Goal: Task Accomplishment & Management: Use online tool/utility

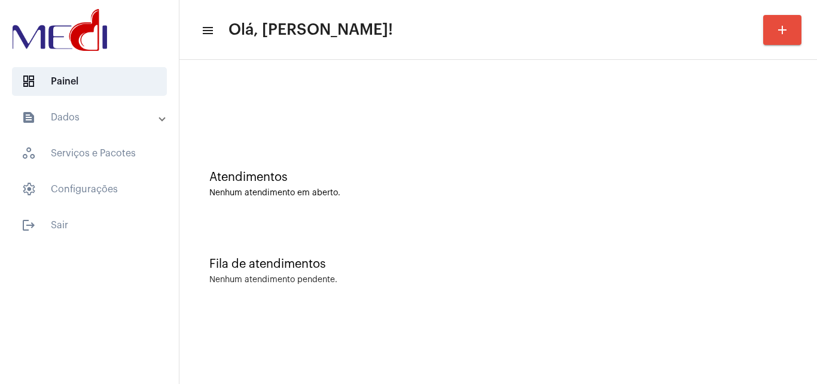
click at [428, 267] on div "Fila de atendimentos" at bounding box center [498, 263] width 578 height 13
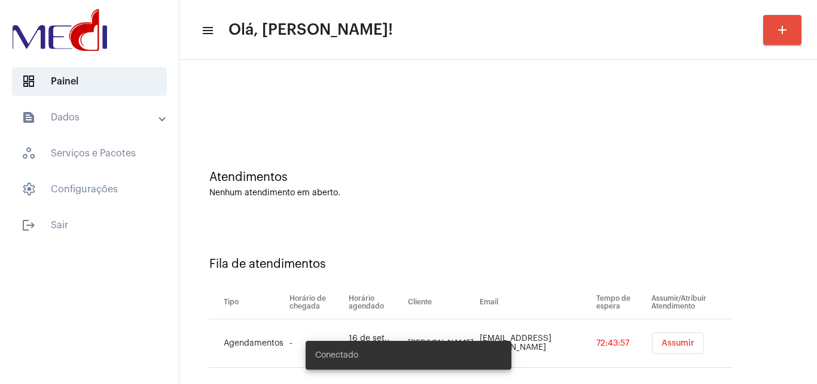
click at [666, 339] on span "Assumir" at bounding box center [678, 343] width 33 height 8
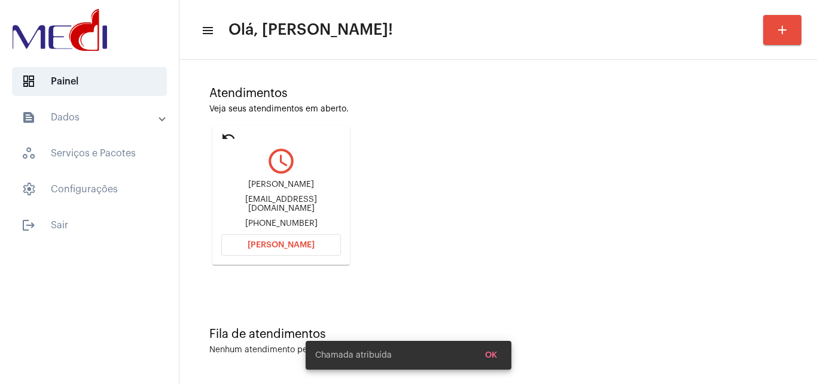
scroll to position [84, 0]
drag, startPoint x: 228, startPoint y: 182, endPoint x: 311, endPoint y: 179, distance: 82.6
click at [311, 179] on div "Gabriel do Prado Calazans gabrielpcalazans@hotmail.com.br +5511983571353" at bounding box center [281, 204] width 120 height 54
copy div "Gabriel do Prado Cal"
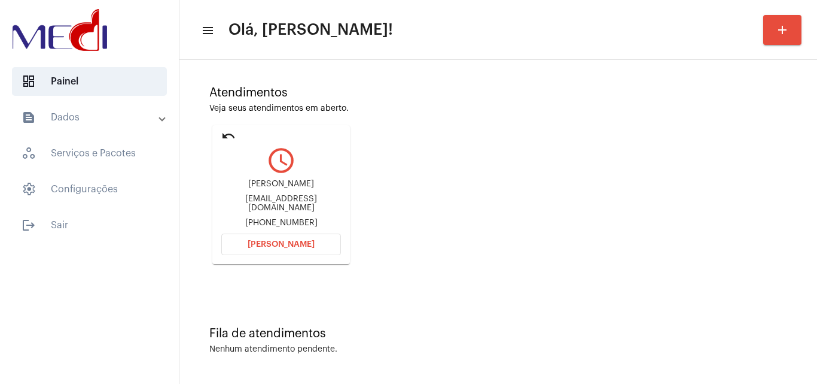
drag, startPoint x: 471, startPoint y: 266, endPoint x: 452, endPoint y: 267, distance: 18.6
click at [470, 266] on div "Atendimentos Veja seus atendimentos em aberto. undo query_builder Gabriel do Pr…" at bounding box center [499, 170] width 626 height 241
click at [244, 244] on button "Abrir Chamada" at bounding box center [281, 244] width 120 height 22
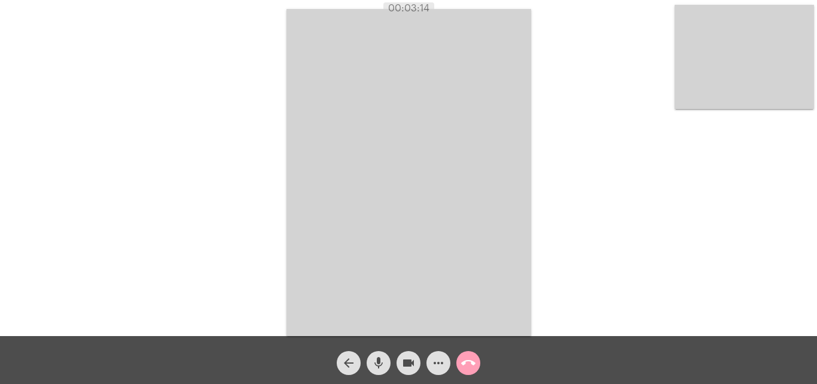
click at [470, 361] on mat-icon "call_end" at bounding box center [468, 362] width 14 height 14
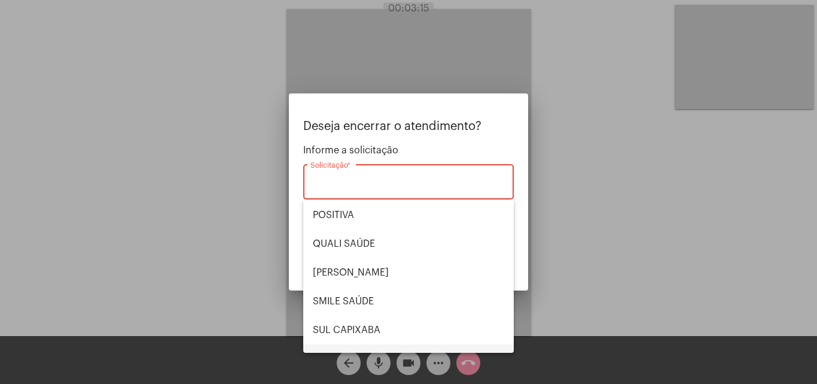
scroll to position [249, 0]
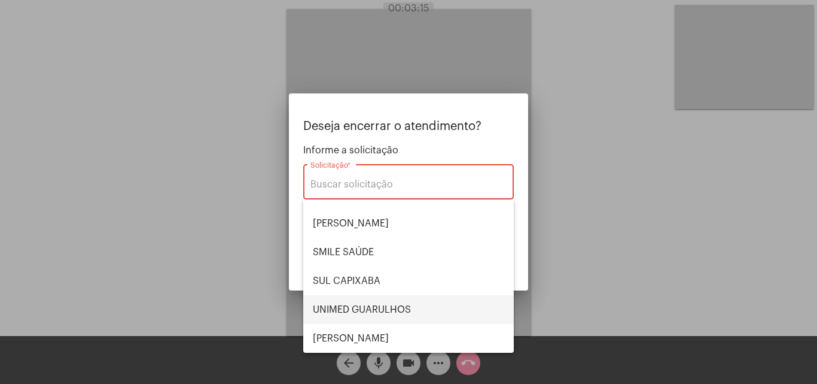
click at [381, 309] on span "UNIMED GUARULHOS" at bounding box center [408, 309] width 191 height 29
type input "UNIMED GUARULHOS"
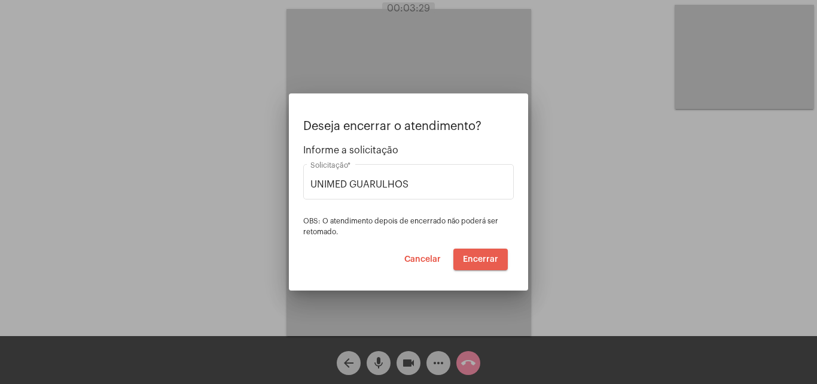
click at [485, 257] on span "Encerrar" at bounding box center [480, 259] width 35 height 8
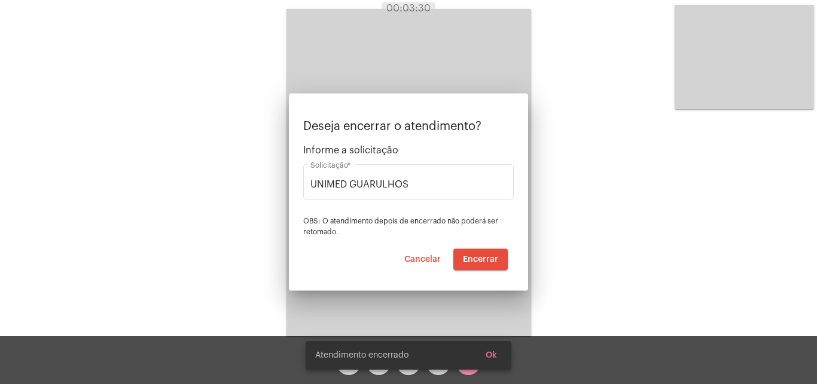
click at [485, 257] on video at bounding box center [409, 172] width 245 height 327
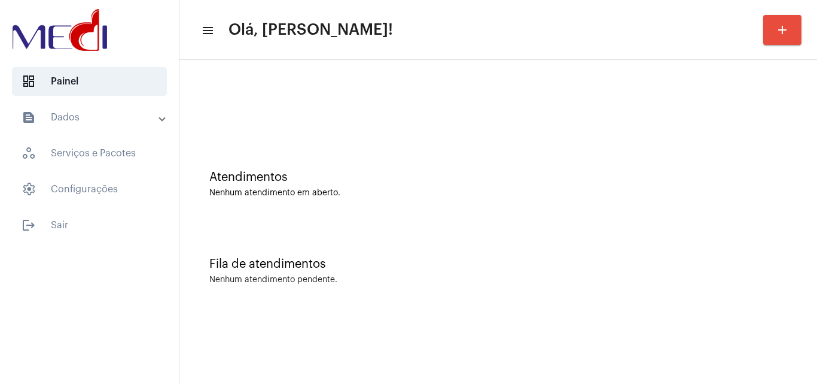
click at [424, 145] on div "Atendimentos Nenhum atendimento em aberto." at bounding box center [499, 178] width 626 height 87
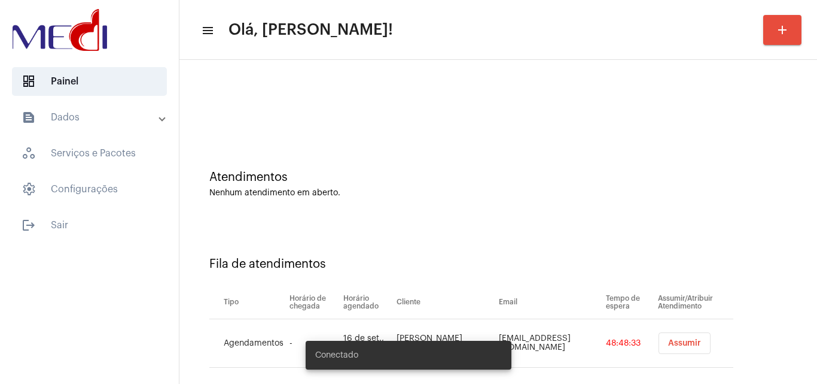
scroll to position [16, 0]
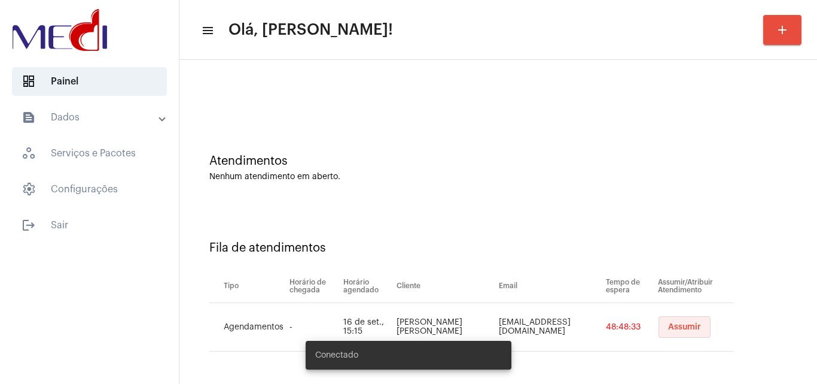
click at [668, 328] on span "Assumir" at bounding box center [684, 327] width 33 height 8
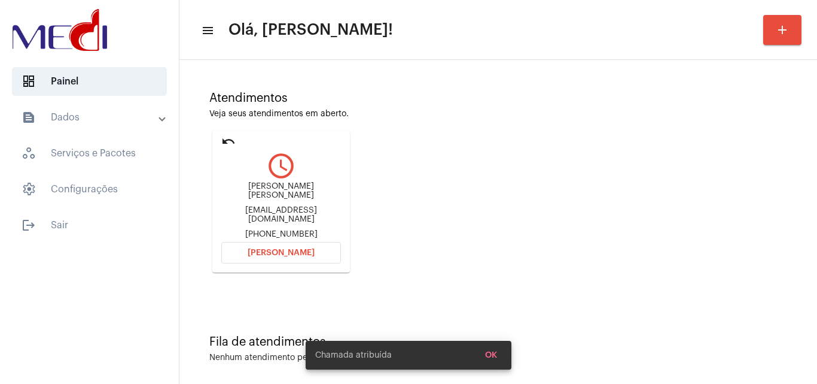
scroll to position [84, 0]
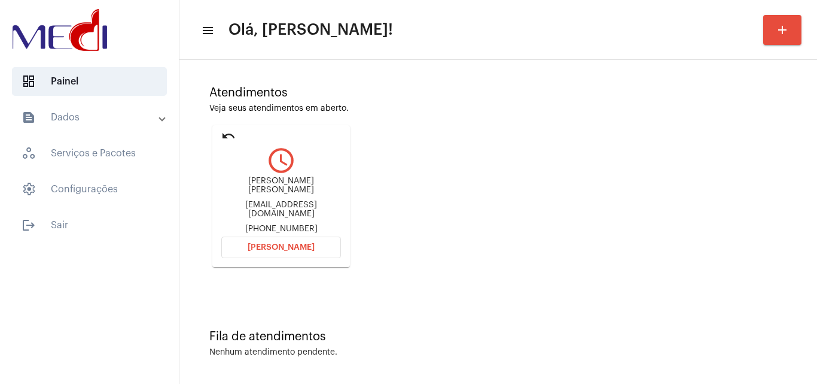
drag, startPoint x: 221, startPoint y: 181, endPoint x: 306, endPoint y: 189, distance: 85.4
click at [306, 189] on mat-card "undo query_builder Lucas Figueiredo de Almeida Alves Figueiredolfaa@gmail.com +…" at bounding box center [281, 196] width 138 height 142
copy div "Lucas Figueiredo de Almeida Alves"
click at [278, 239] on button "Abrir Chamada" at bounding box center [281, 247] width 120 height 22
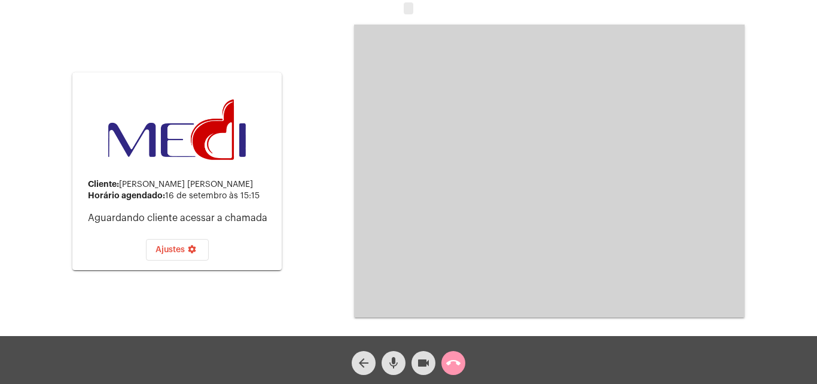
click at [394, 366] on mat-icon "mic" at bounding box center [394, 362] width 14 height 14
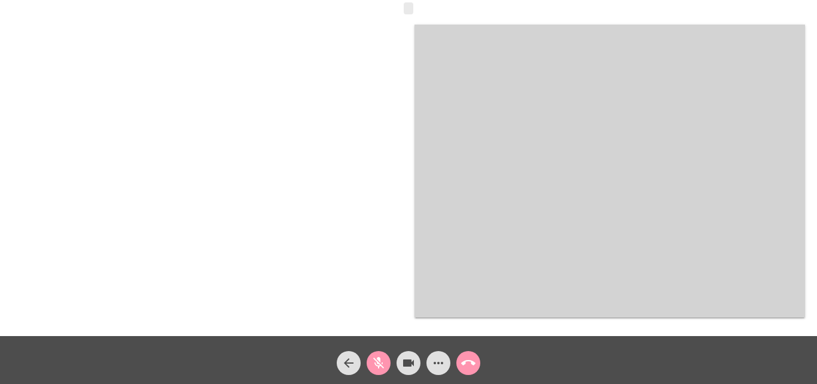
click at [379, 363] on mat-icon "mic_off" at bounding box center [379, 362] width 14 height 14
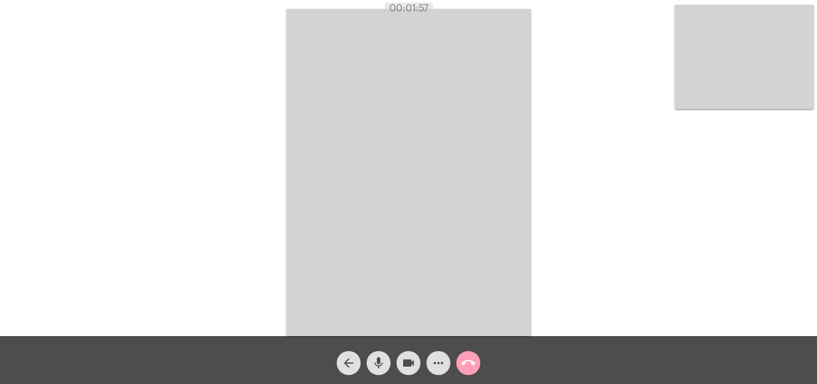
click at [466, 361] on mat-icon "call_end" at bounding box center [468, 362] width 14 height 14
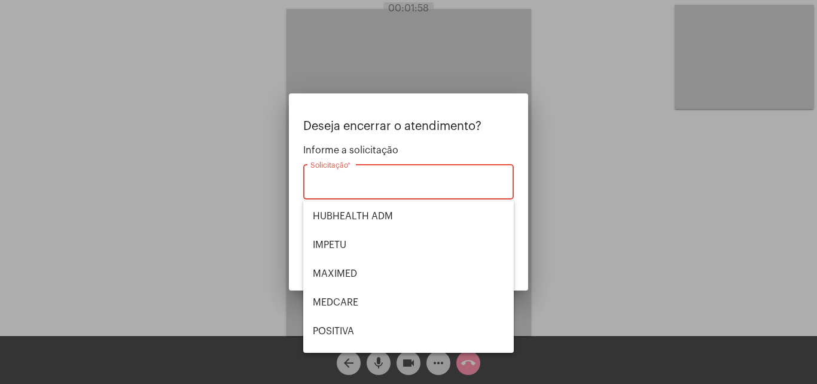
scroll to position [180, 0]
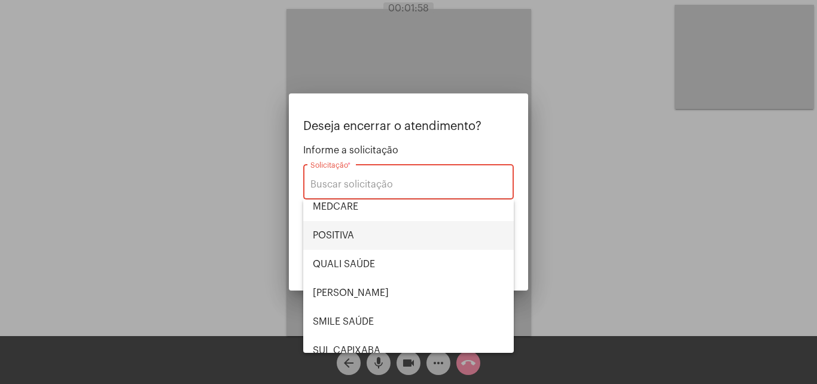
click at [366, 233] on span "POSITIVA" at bounding box center [408, 235] width 191 height 29
type input "POSITIVA"
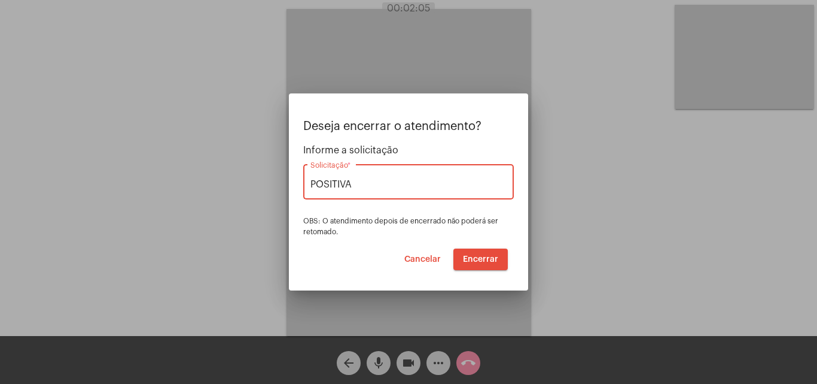
click at [472, 259] on span "Encerrar" at bounding box center [480, 259] width 35 height 8
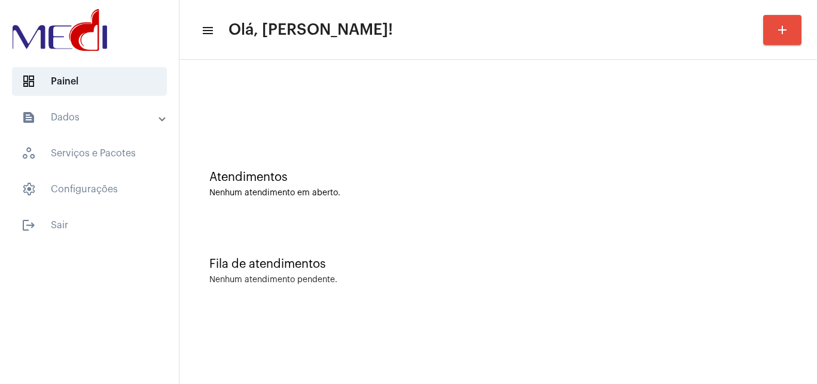
click at [714, 223] on div "Fila de atendimentos Nenhum atendimento pendente." at bounding box center [499, 264] width 626 height 87
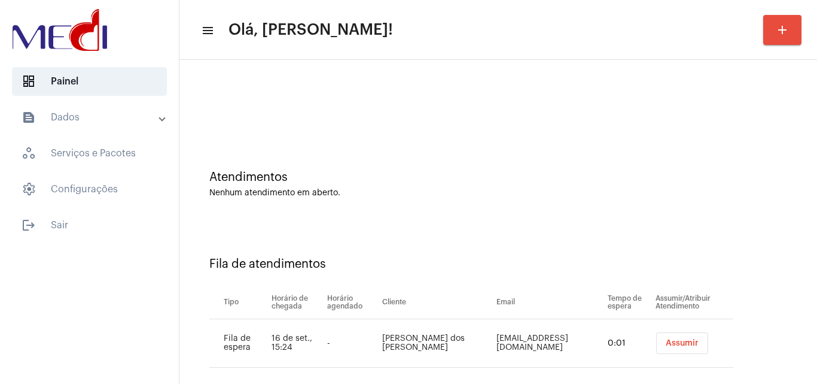
click at [669, 346] on span "Assumir" at bounding box center [682, 343] width 33 height 8
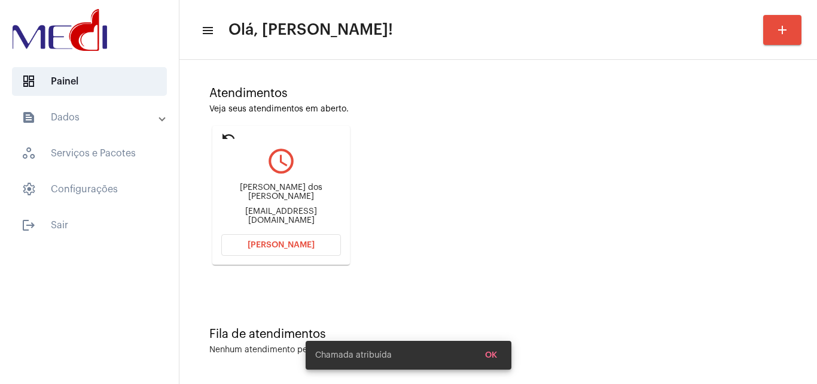
scroll to position [84, 0]
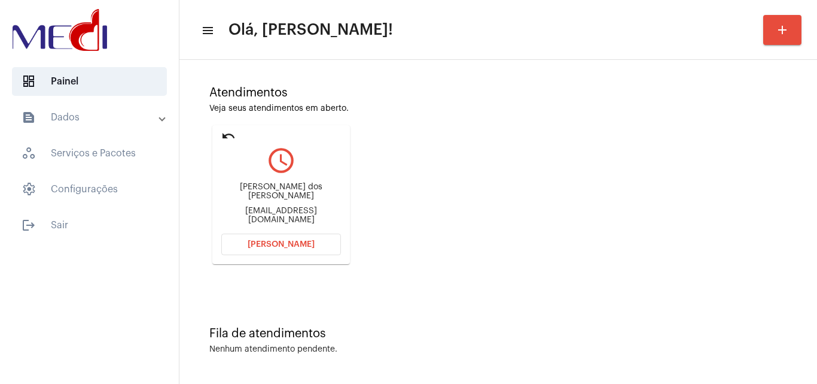
drag, startPoint x: 240, startPoint y: 187, endPoint x: 297, endPoint y: 200, distance: 58.9
click at [297, 200] on div "carlos Alberto Ferreira dos Santos" at bounding box center [281, 192] width 120 height 18
copy div "carlos Alberto Ferreira dos Santos"
click at [250, 246] on button "Abrir Chamada" at bounding box center [281, 244] width 120 height 22
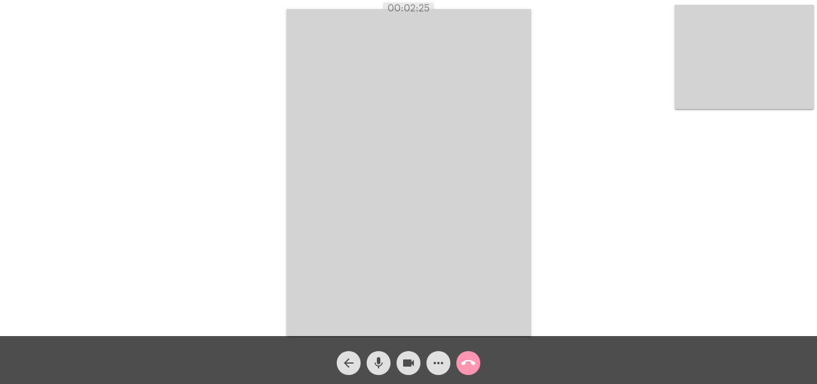
click at [475, 359] on mat-icon "call_end" at bounding box center [468, 362] width 14 height 14
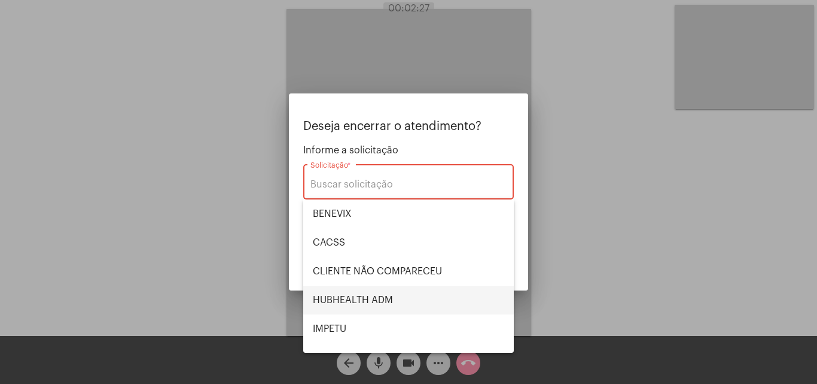
click at [366, 302] on span "HUBHEALTH ADM" at bounding box center [408, 299] width 191 height 29
type input "HUBHEALTH ADM"
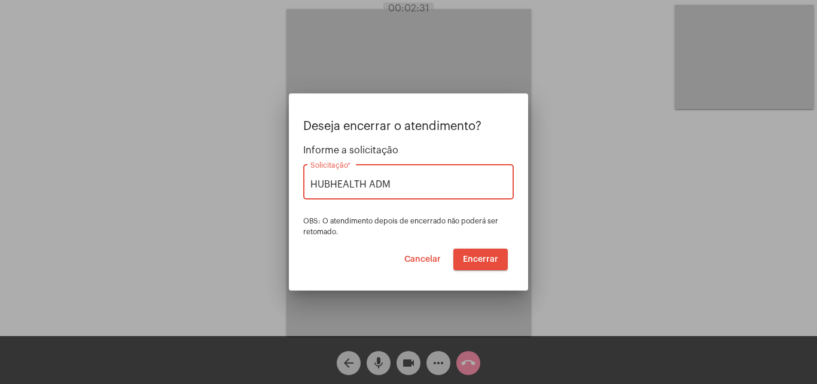
click at [476, 256] on span "Encerrar" at bounding box center [480, 259] width 35 height 8
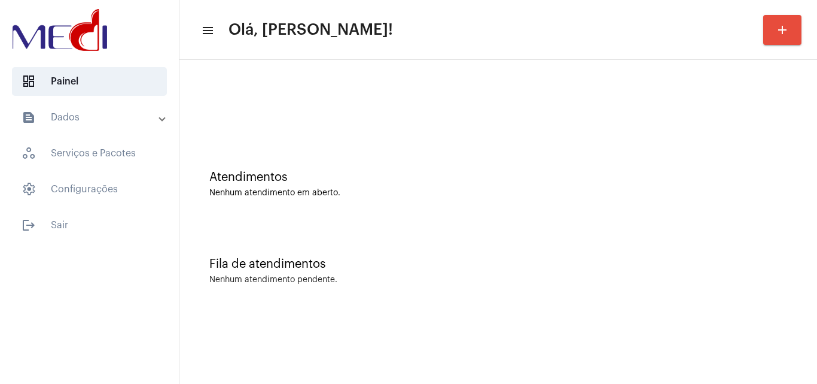
click at [339, 149] on div "Atendimentos Nenhum atendimento em aberto." at bounding box center [499, 178] width 626 height 87
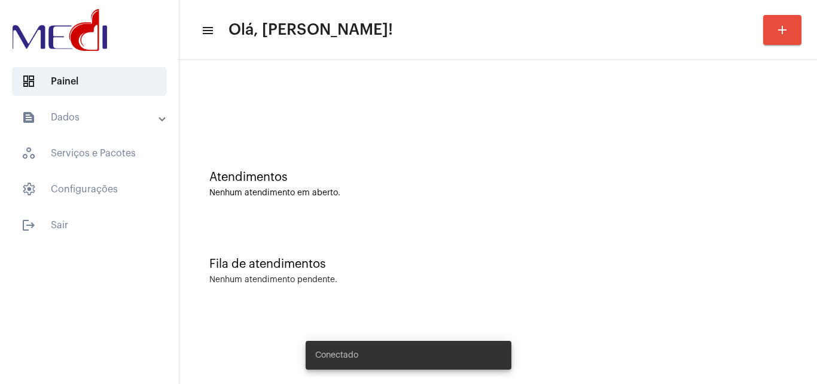
click at [627, 244] on div "Fila de atendimentos Nenhum atendimento pendente." at bounding box center [499, 264] width 626 height 87
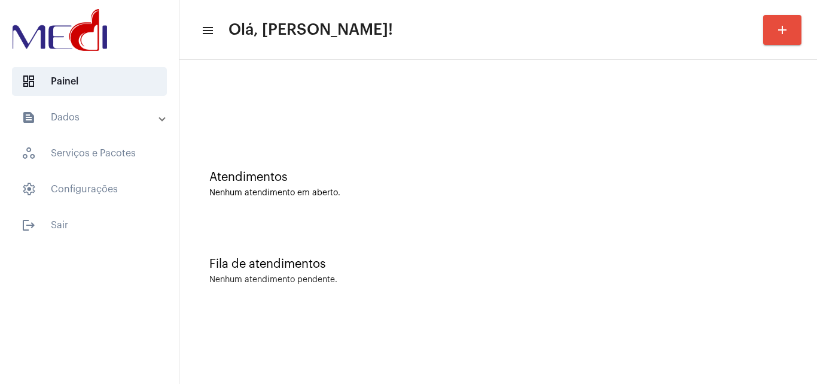
click at [452, 214] on div "Atendimentos Nenhum atendimento em aberto." at bounding box center [499, 178] width 626 height 87
click at [518, 298] on div "Fila de atendimentos Nenhum atendimento pendente." at bounding box center [499, 264] width 626 height 87
click at [454, 256] on div "Fila de atendimentos Nenhum atendimento pendente." at bounding box center [499, 264] width 626 height 87
click at [425, 204] on div "Atendimentos Nenhum atendimento em aberto." at bounding box center [499, 178] width 626 height 87
click at [495, 193] on div "Nenhum atendimento em aberto." at bounding box center [498, 192] width 578 height 9
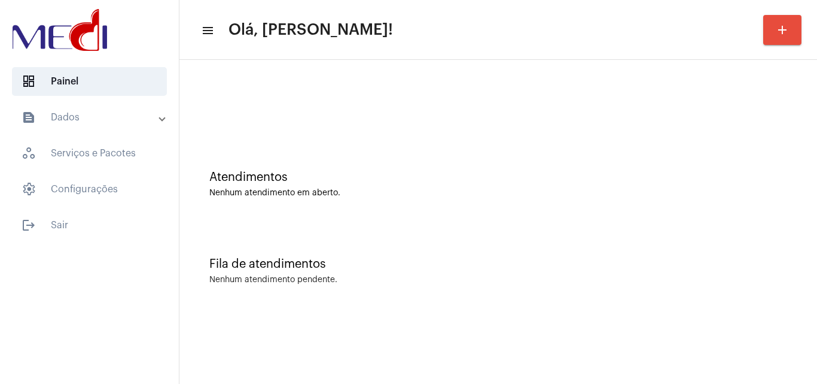
click at [342, 142] on div "Atendimentos Nenhum atendimento em aberto." at bounding box center [499, 178] width 626 height 87
click at [385, 145] on div "Atendimentos Nenhum atendimento em aberto." at bounding box center [499, 178] width 626 height 87
click at [489, 162] on div "Atendimentos Nenhum atendimento em aberto." at bounding box center [499, 178] width 626 height 87
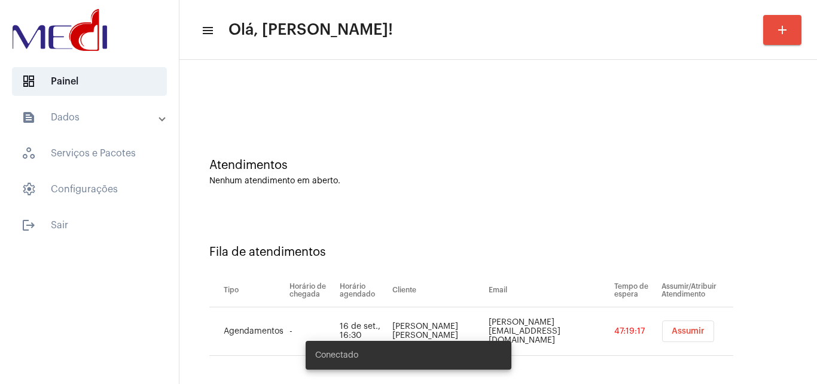
scroll to position [16, 0]
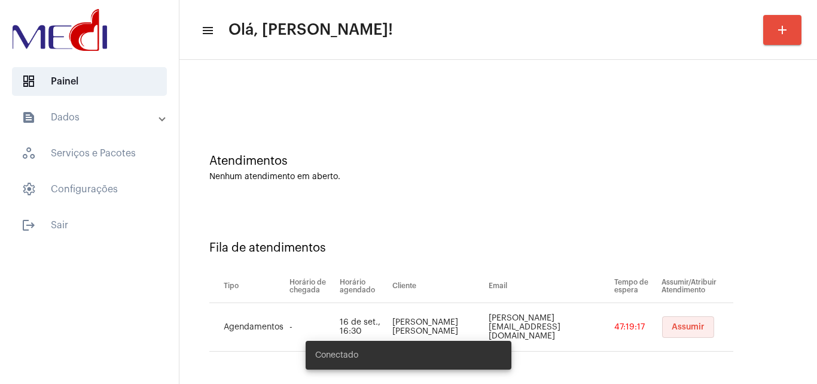
click at [672, 323] on span "Assumir" at bounding box center [688, 327] width 33 height 8
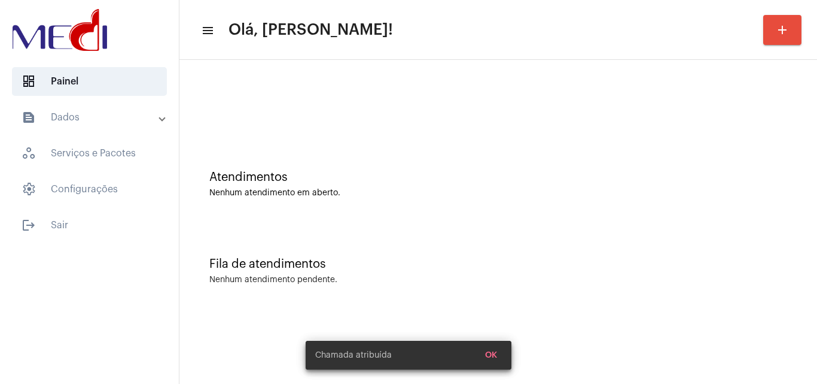
scroll to position [0, 0]
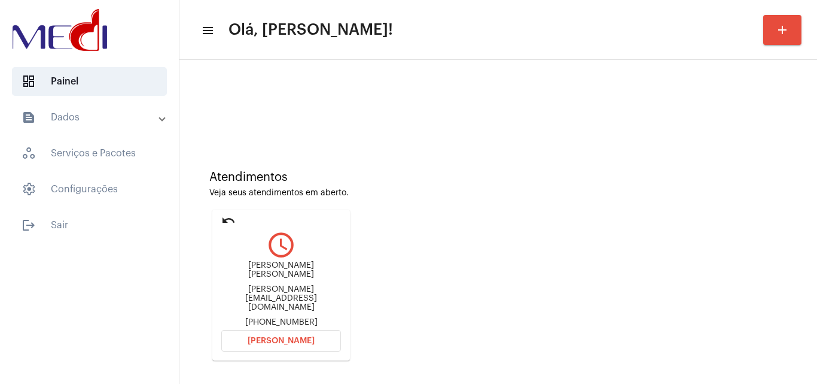
drag, startPoint x: 228, startPoint y: 261, endPoint x: 296, endPoint y: 275, distance: 69.6
click at [296, 275] on div "Maria Eduarda Emrich Marques Dan.tqm@gmail.com +554797030402" at bounding box center [281, 294] width 120 height 66
copy div "Maria Eduarda Emrich Marques"
click at [300, 333] on button "Abrir Chamada" at bounding box center [281, 341] width 120 height 22
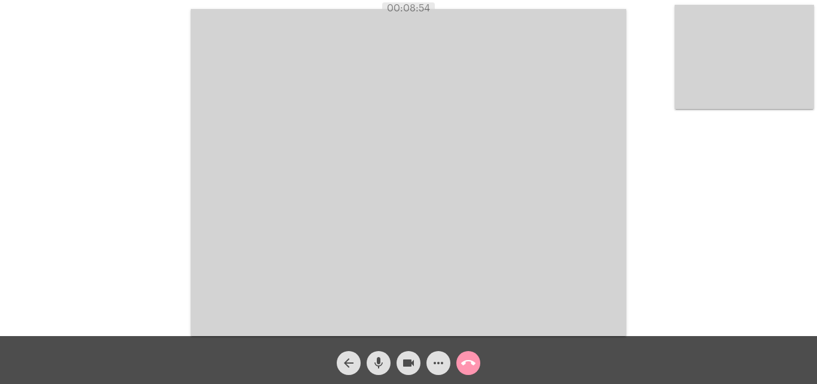
click at [466, 361] on mat-icon "call_end" at bounding box center [468, 362] width 14 height 14
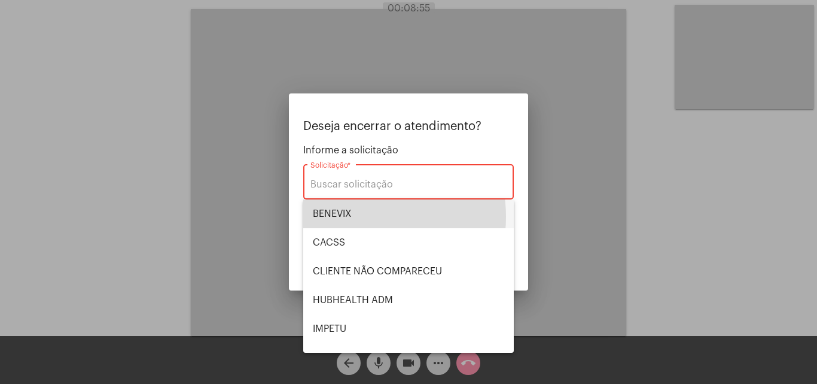
click at [354, 216] on span "BENEVIX" at bounding box center [408, 213] width 191 height 29
type input "BENEVIX"
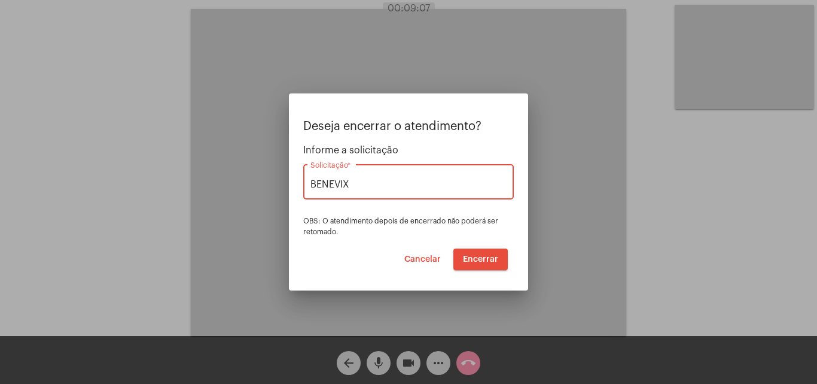
click at [482, 259] on span "Encerrar" at bounding box center [480, 259] width 35 height 8
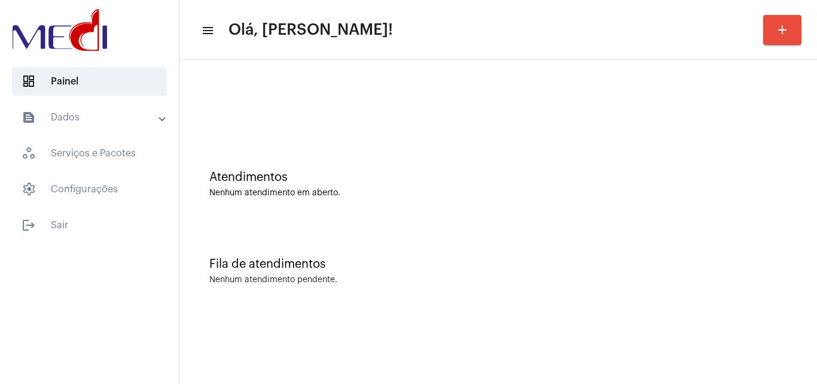
click at [325, 190] on div "Nenhum atendimento em aberto." at bounding box center [498, 192] width 578 height 9
click at [293, 187] on div "Atendimentos Nenhum atendimento em aberto." at bounding box center [498, 184] width 578 height 27
click at [393, 305] on div "Fila de atendimentos Nenhum atendimento pendente." at bounding box center [499, 264] width 626 height 87
click at [350, 204] on div "Atendimentos Nenhum atendimento em aberto." at bounding box center [499, 178] width 626 height 87
click at [275, 288] on div "Fila de atendimentos Nenhum atendimento pendente." at bounding box center [499, 264] width 626 height 87
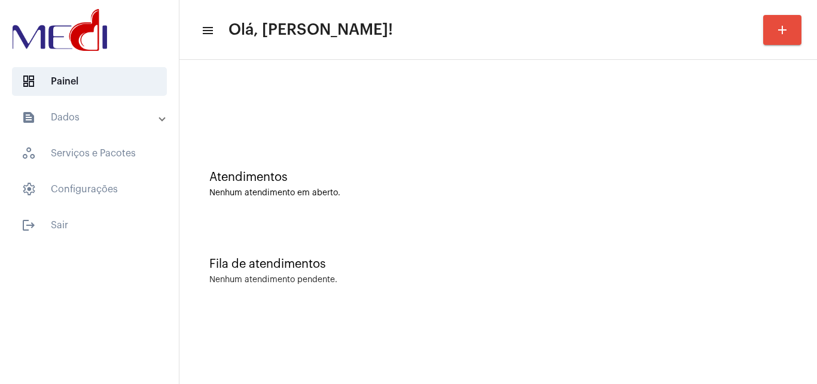
click at [559, 265] on div "Fila de atendimentos" at bounding box center [498, 263] width 578 height 13
click at [368, 165] on div "Atendimentos Nenhum atendimento em aberto." at bounding box center [499, 178] width 626 height 87
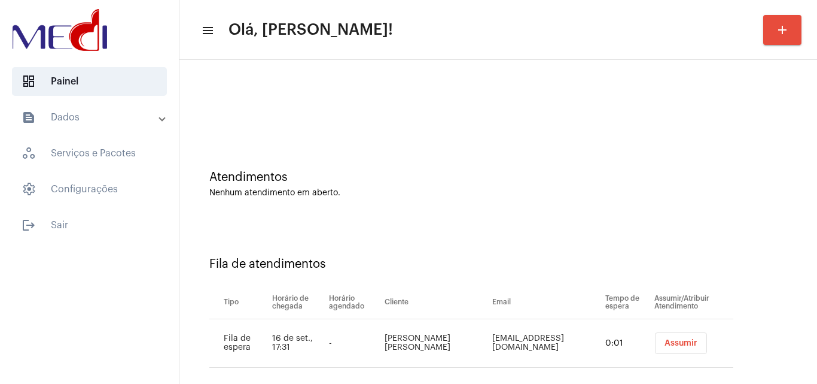
scroll to position [16, 0]
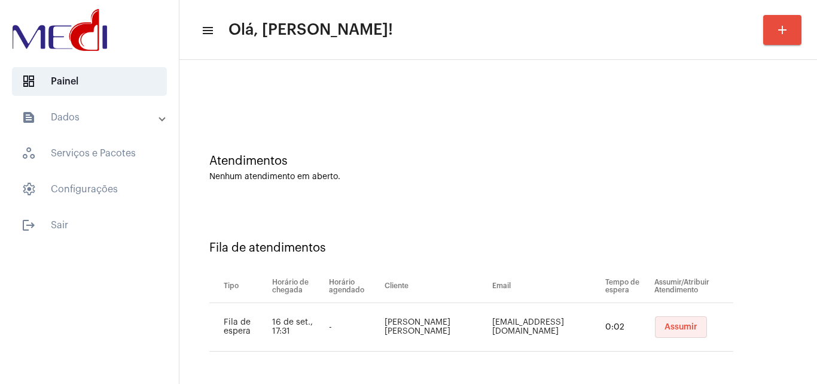
click at [667, 326] on span "Assumir" at bounding box center [681, 327] width 33 height 8
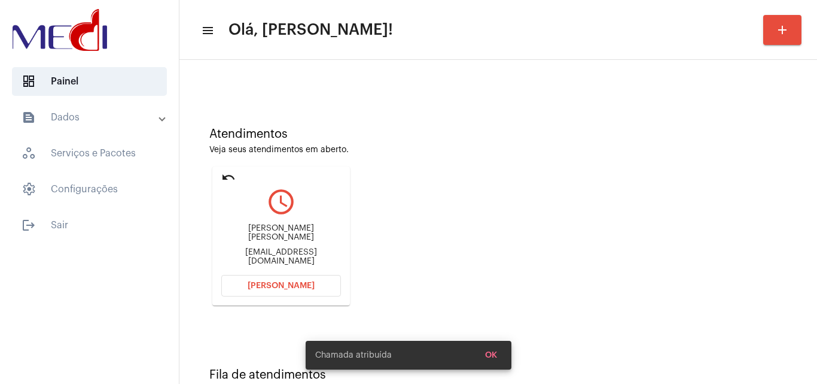
scroll to position [84, 0]
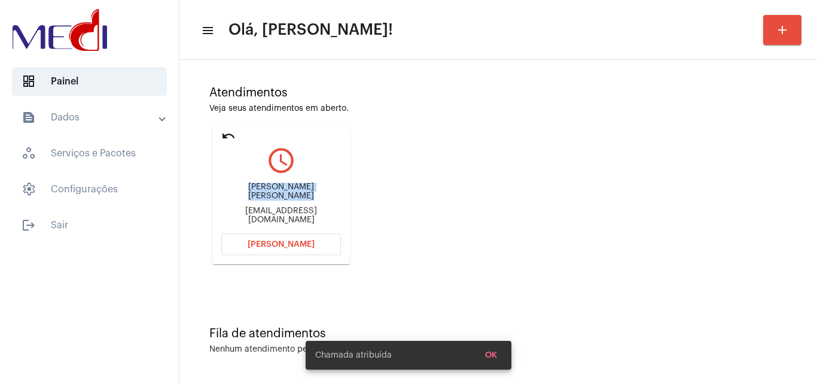
drag, startPoint x: 217, startPoint y: 188, endPoint x: 349, endPoint y: 186, distance: 132.9
click at [349, 186] on mat-card "undo query_builder Amanda Daniela Mello Soares amandasoares10@hotmail.com Abrir…" at bounding box center [281, 194] width 138 height 139
copy div "Amanda Daniela Mello Soares"
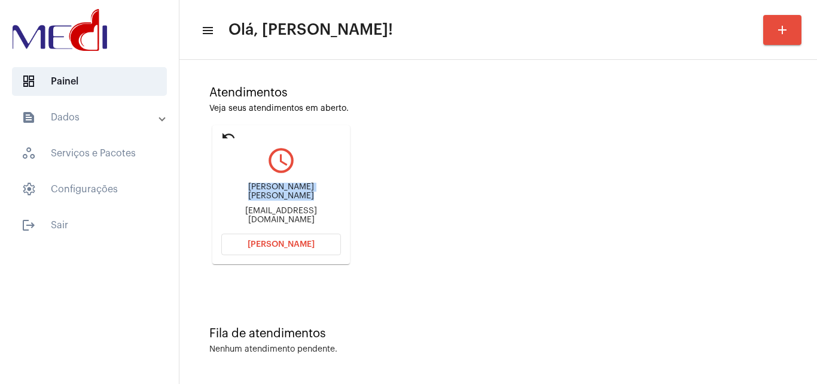
click at [288, 242] on span "Abrir Chamada" at bounding box center [281, 244] width 67 height 8
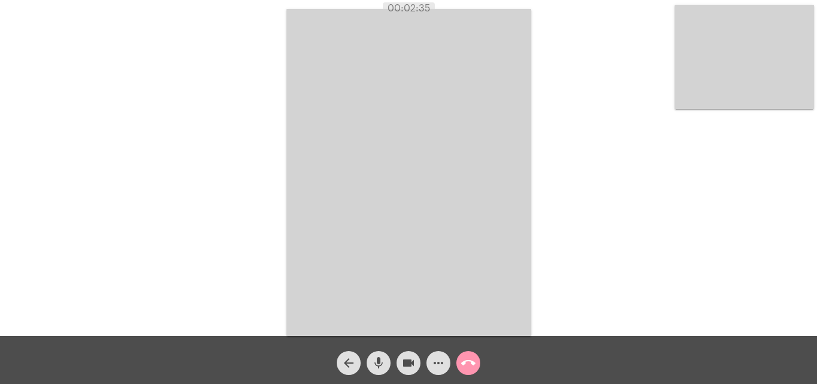
click at [463, 364] on mat-icon "call_end" at bounding box center [468, 362] width 14 height 14
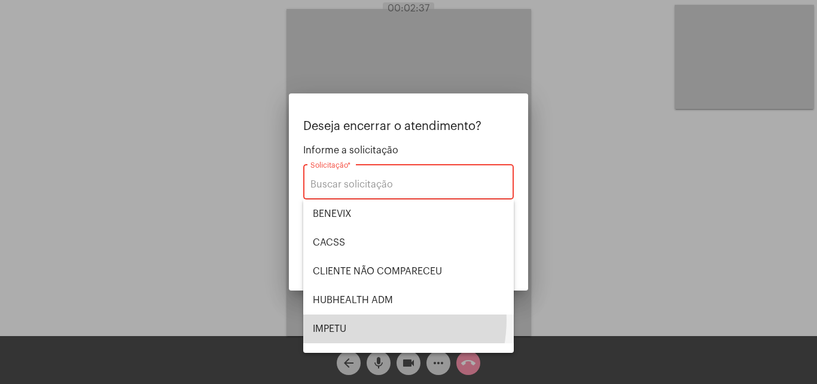
click at [359, 319] on span "IMPETU" at bounding box center [408, 328] width 191 height 29
type input "IMPETU"
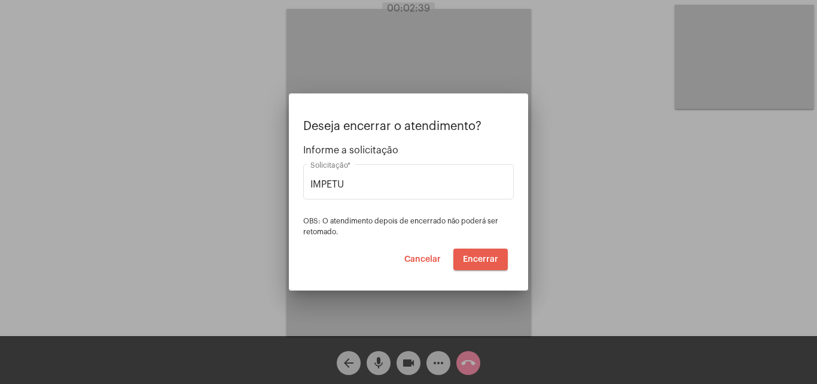
click at [477, 256] on span "Encerrar" at bounding box center [480, 259] width 35 height 8
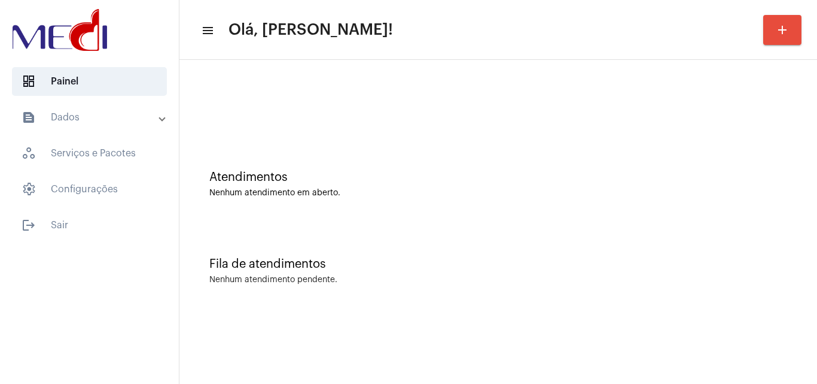
click at [424, 249] on div "Fila de atendimentos Nenhum atendimento pendente." at bounding box center [499, 264] width 626 height 87
click at [383, 138] on div "Atendimentos Nenhum atendimento em aberto." at bounding box center [499, 178] width 626 height 87
click at [418, 206] on div "Atendimentos Nenhum atendimento em aberto." at bounding box center [499, 178] width 626 height 87
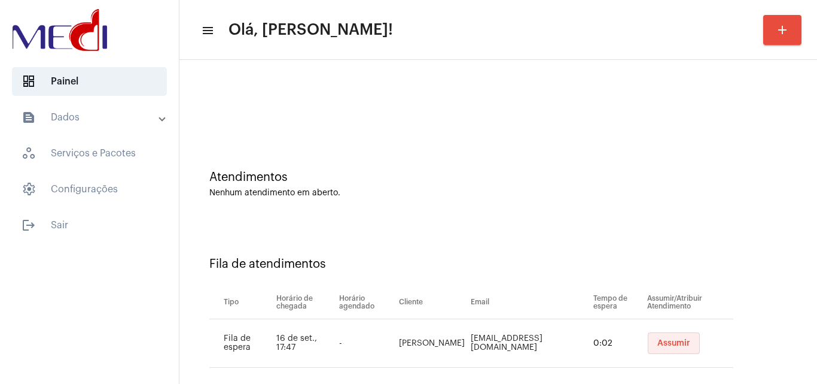
click at [655, 337] on button "Assumir" at bounding box center [674, 343] width 52 height 22
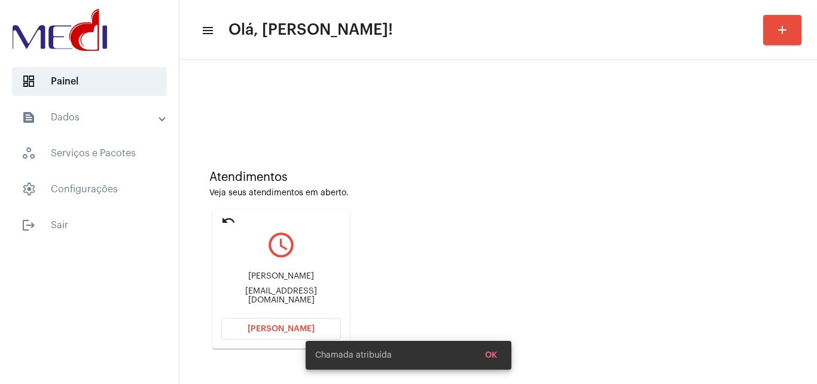
drag, startPoint x: 246, startPoint y: 284, endPoint x: 311, endPoint y: 270, distance: 66.1
click at [311, 270] on div "Ivan Monteiro ivanmonteiro@yahoo.com" at bounding box center [281, 288] width 120 height 54
copy div "Ivan Monteiro"
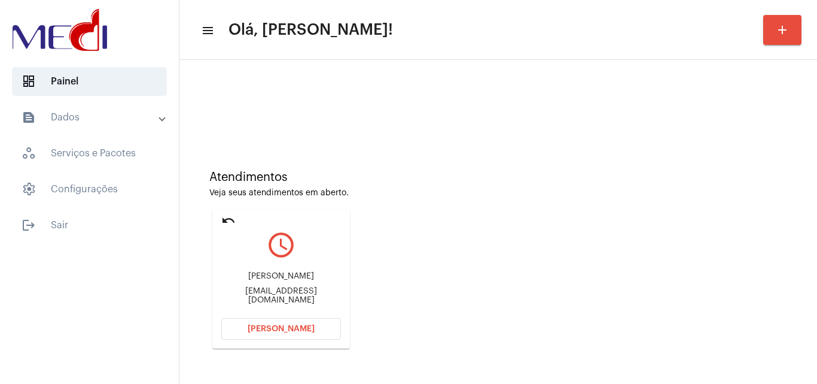
drag, startPoint x: 227, startPoint y: 296, endPoint x: 305, endPoint y: 300, distance: 77.9
click at [305, 300] on div "Ivan Monteiro ivanmonteiro@yahoo.com" at bounding box center [281, 288] width 120 height 54
copy div "ivanmonteiro@yah"
click at [279, 326] on span "Abrir Chamada" at bounding box center [281, 328] width 67 height 8
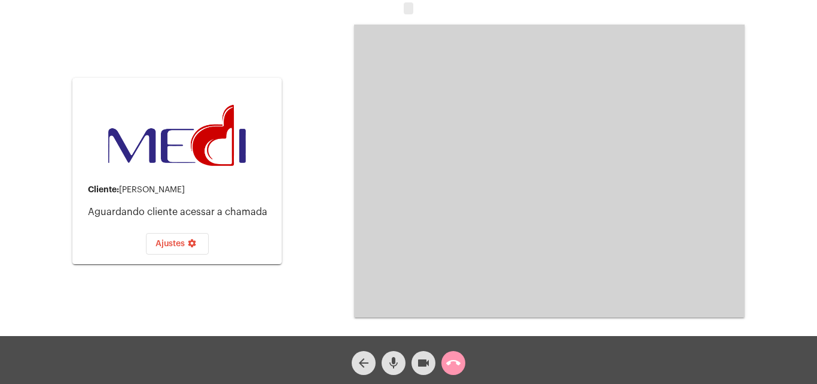
click at [398, 355] on span "mic" at bounding box center [394, 363] width 14 height 24
click at [418, 364] on mat-icon "videocam" at bounding box center [423, 362] width 14 height 14
click at [417, 368] on mat-icon "videocam_off" at bounding box center [423, 362] width 14 height 14
click at [387, 358] on mat-icon "mic_off" at bounding box center [394, 362] width 14 height 14
click at [454, 366] on mat-icon "call_end" at bounding box center [453, 362] width 14 height 14
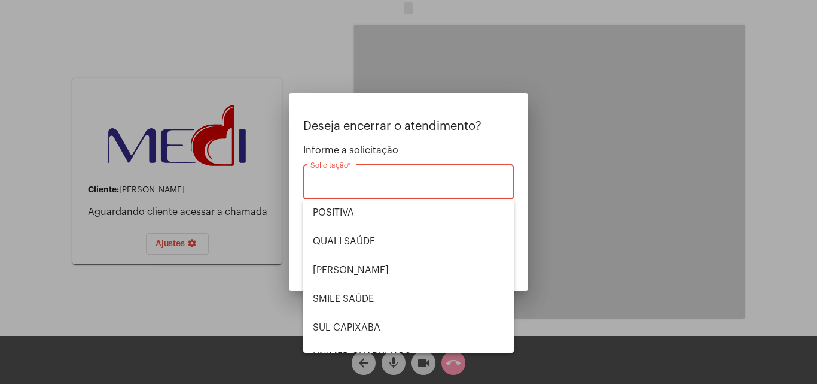
scroll to position [249, 0]
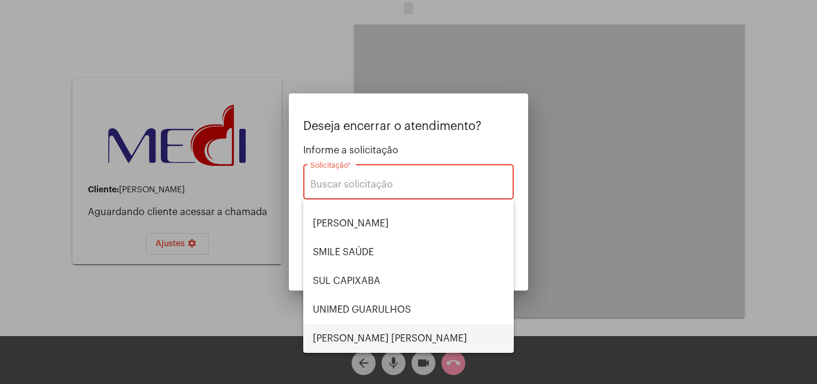
click at [379, 330] on span "VERA CRUZ" at bounding box center [408, 338] width 191 height 29
type input "VERA CRUZ"
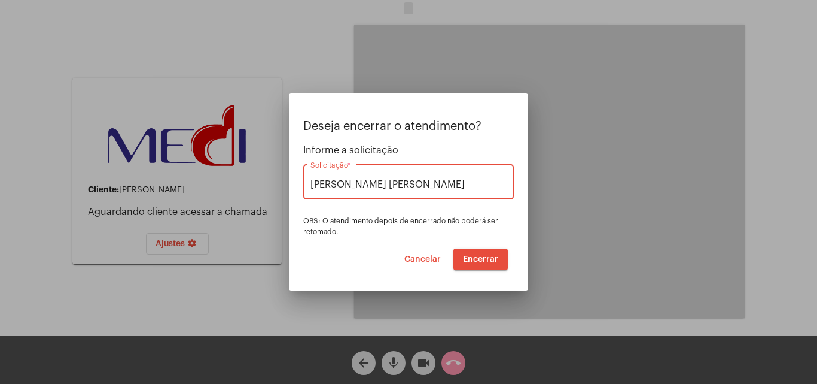
click at [474, 261] on span "Encerrar" at bounding box center [480, 259] width 35 height 8
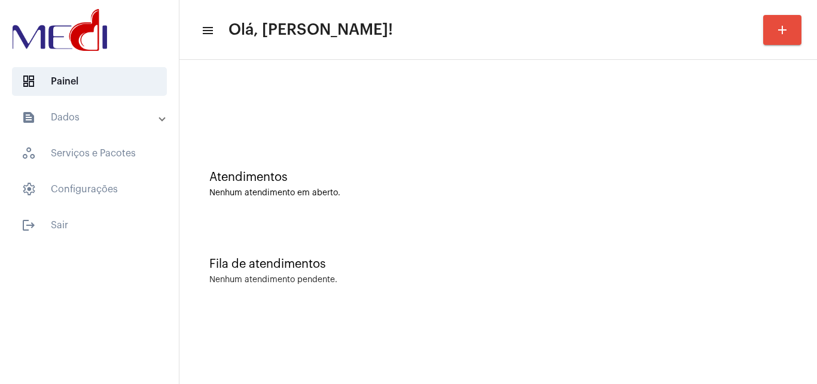
click at [396, 170] on div "Atendimentos Nenhum atendimento em aberto." at bounding box center [499, 178] width 626 height 87
click at [327, 201] on div "Atendimentos Nenhum atendimento em aberto." at bounding box center [499, 178] width 626 height 87
click at [370, 211] on div "Atendimentos Nenhum atendimento em aberto." at bounding box center [499, 178] width 626 height 87
click at [345, 208] on div "Atendimentos Nenhum atendimento em aberto." at bounding box center [499, 178] width 626 height 87
